Goal: Check status: Check status

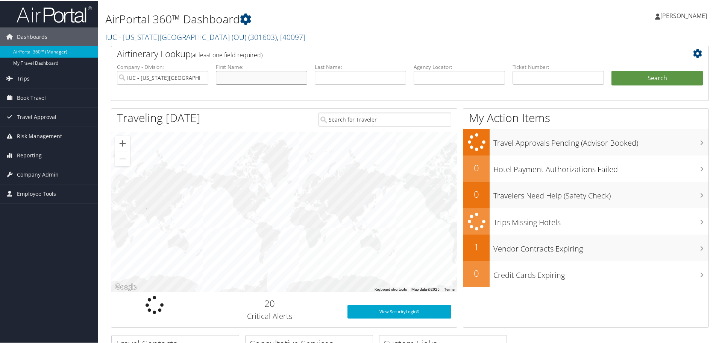
click at [232, 75] on input "text" at bounding box center [261, 77] width 91 height 14
type input "Kristina"
click at [330, 73] on input "text" at bounding box center [360, 77] width 91 height 14
type input "Bross"
click at [647, 77] on button "Search" at bounding box center [656, 77] width 91 height 15
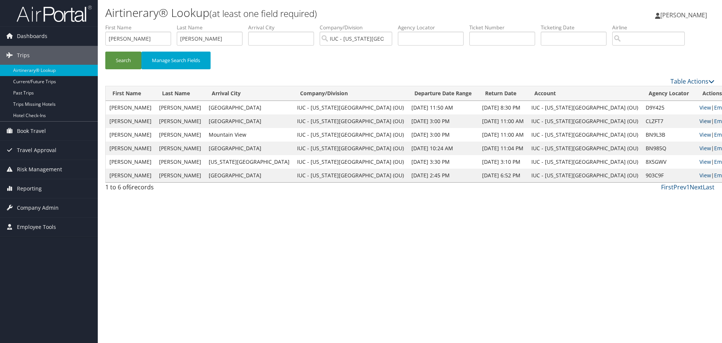
click at [699, 120] on link "View" at bounding box center [705, 120] width 12 height 7
click at [699, 106] on link "View" at bounding box center [705, 107] width 12 height 7
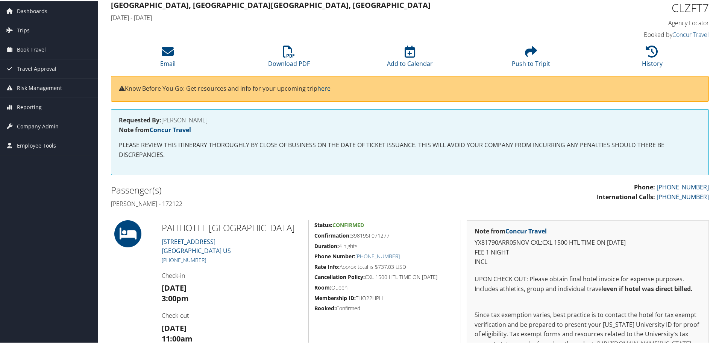
scroll to position [20, 0]
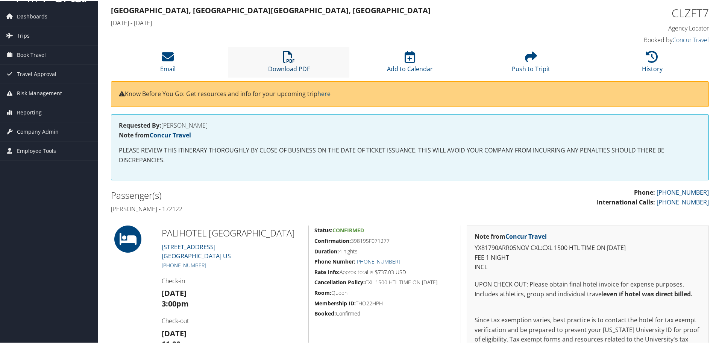
click at [285, 62] on icon at bounding box center [289, 56] width 12 height 12
